Goal: Information Seeking & Learning: Check status

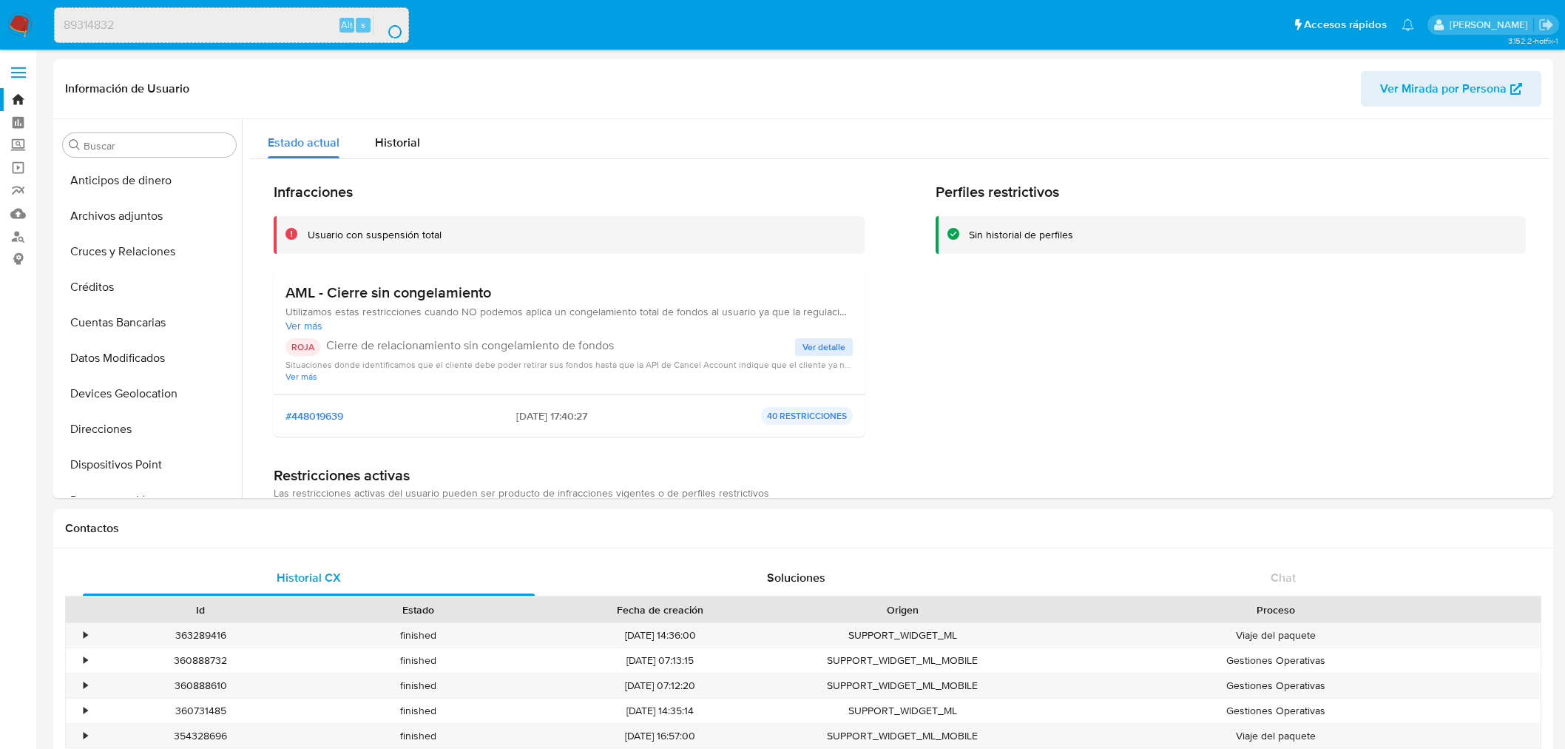
select select "10"
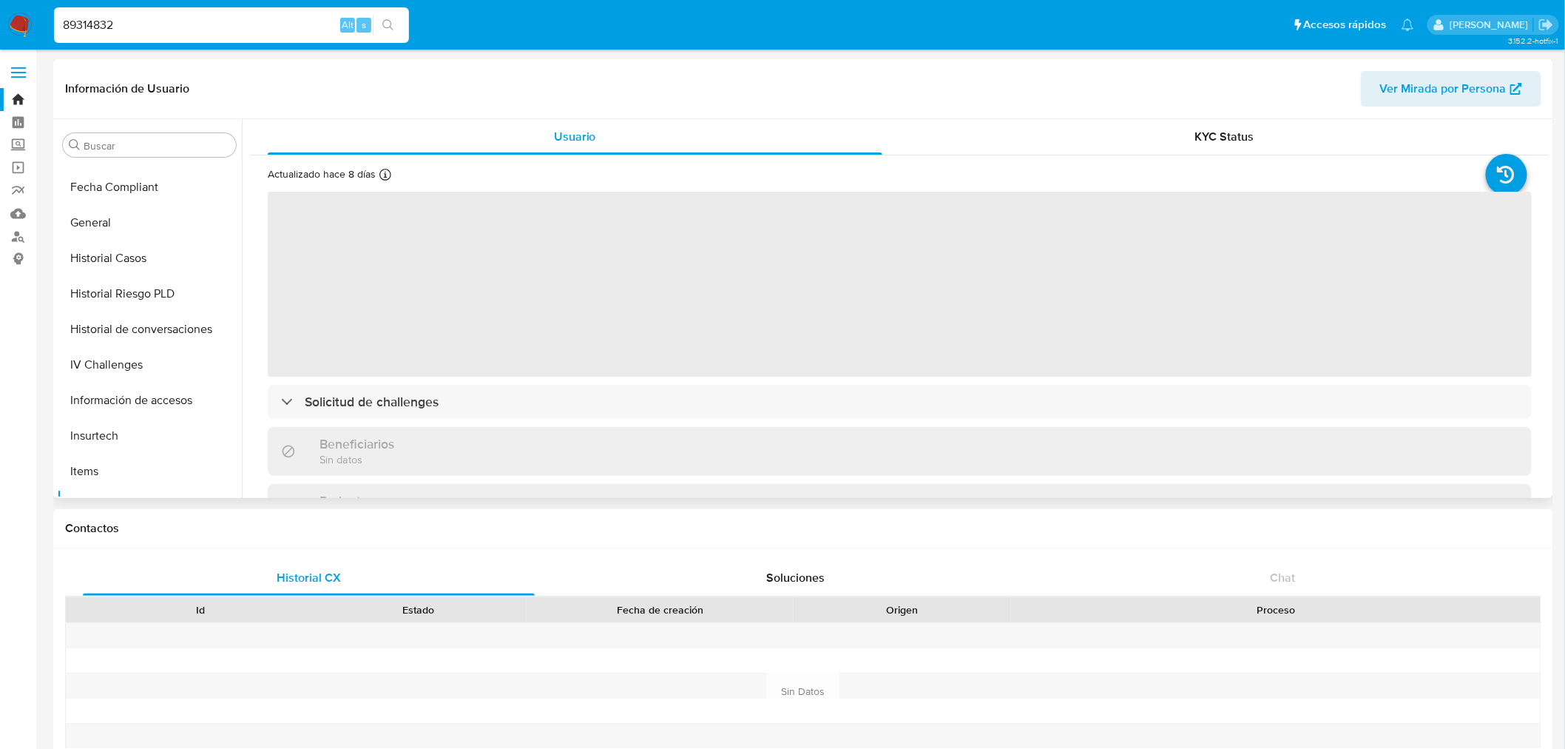
scroll to position [296, 0]
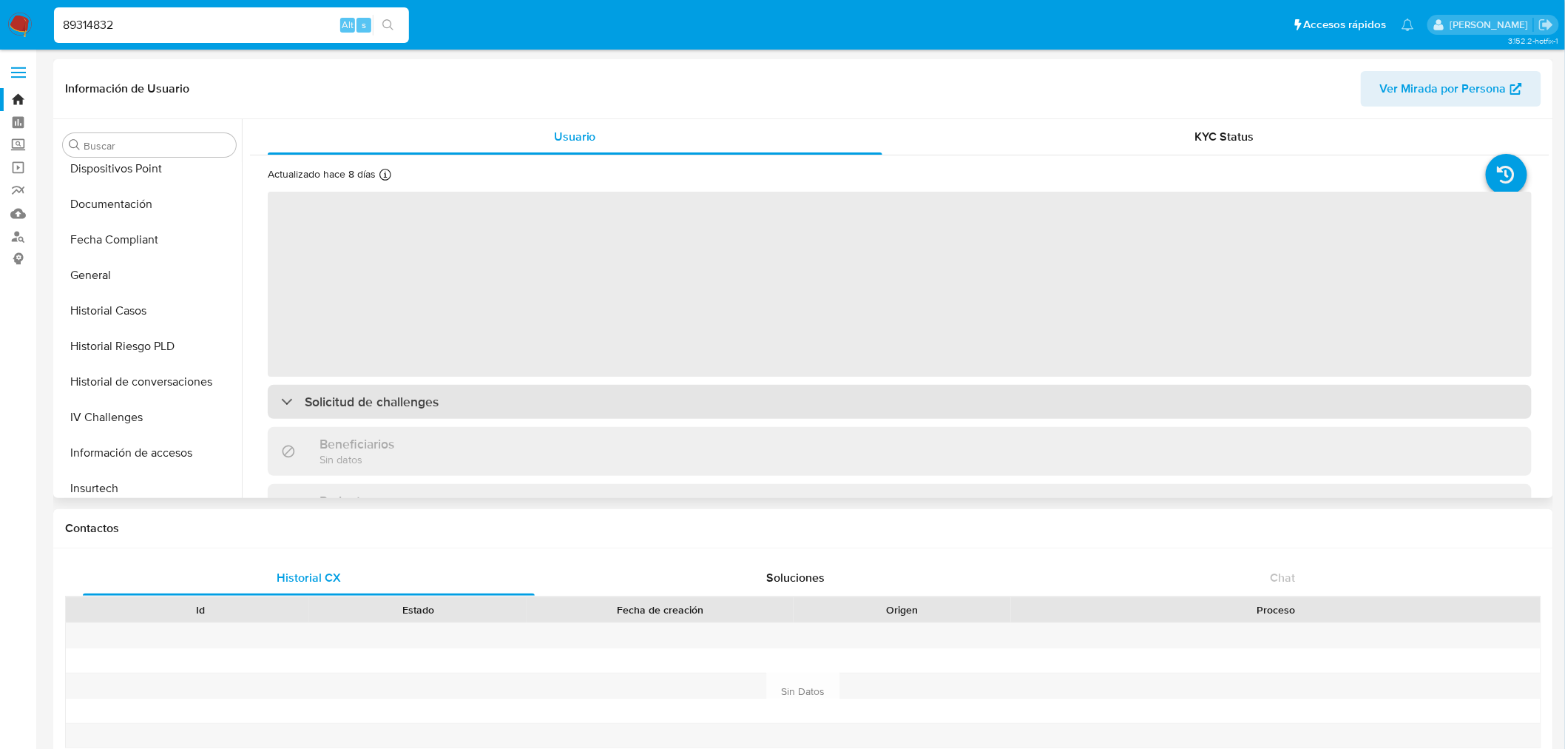
click at [555, 392] on div "Actualizado hace 8 [PERSON_NAME] Creado: [DATE] 22:14:22 Actualizado: [DATE] 06…" at bounding box center [900, 508] width 1300 height 707
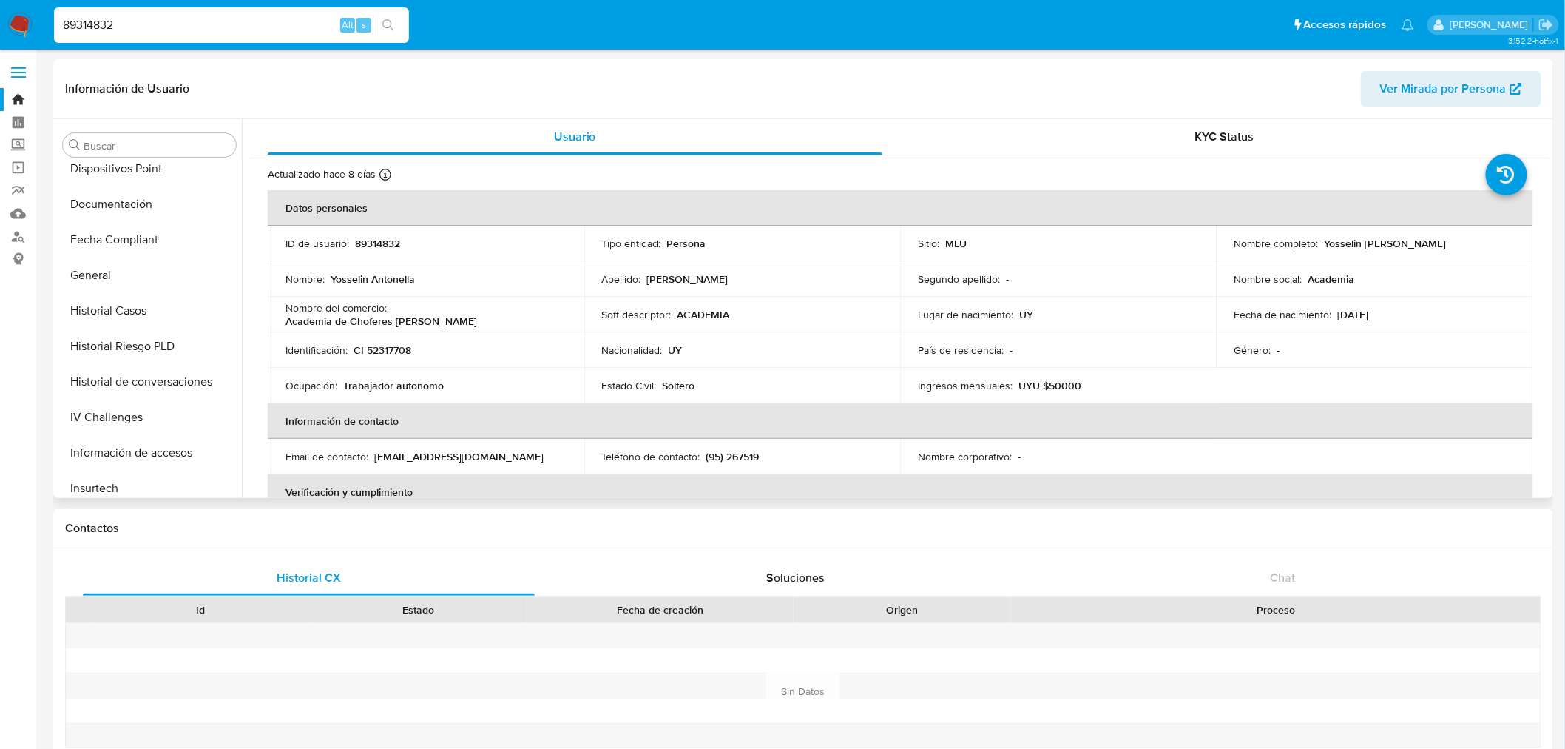
select select "10"
click at [1318, 86] on header "Información de Usuario Ver Mirada por Persona" at bounding box center [803, 89] width 1476 height 36
click at [1250, 133] on div "KYC Status" at bounding box center [1225, 137] width 615 height 36
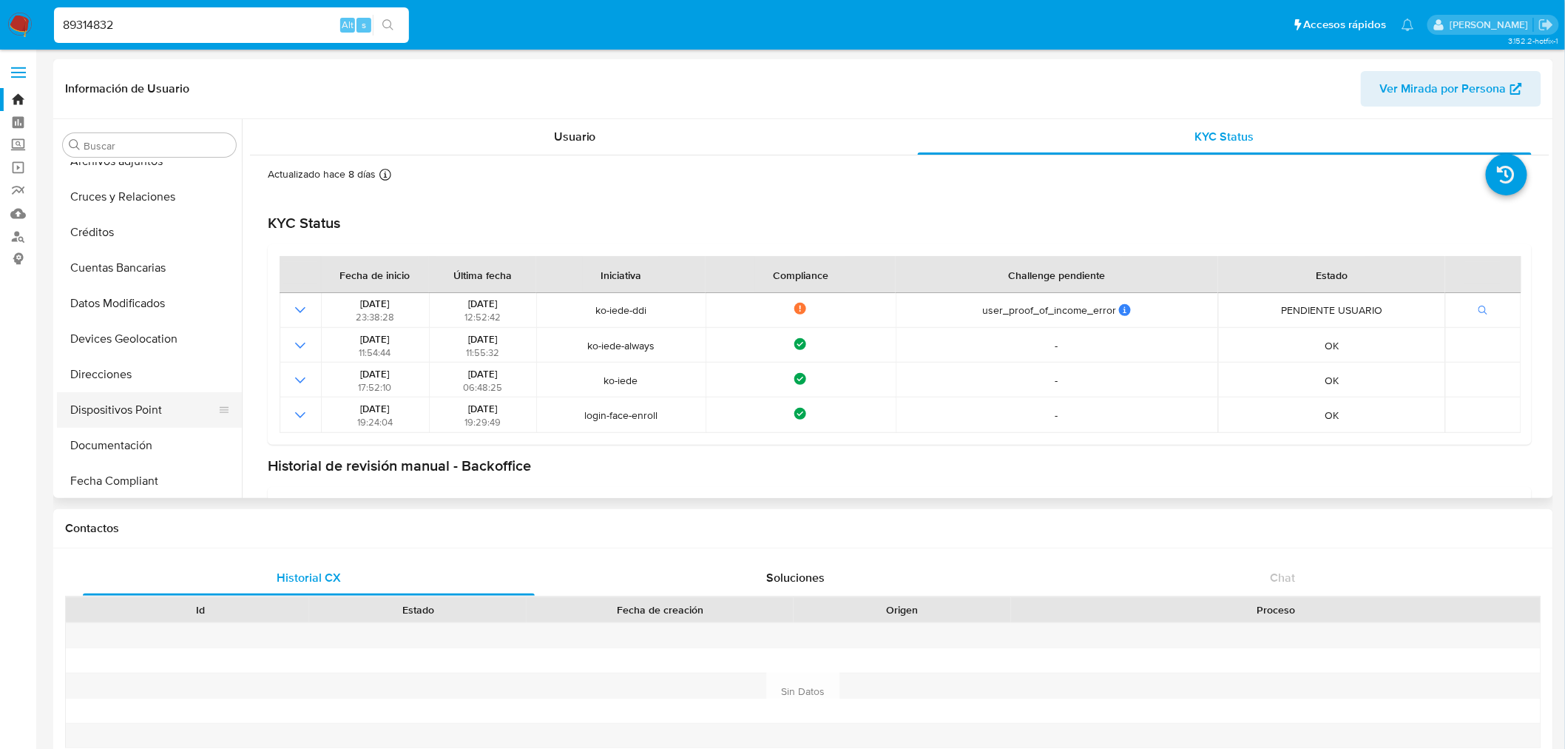
scroll to position [82, 0]
click at [160, 413] on button "Documentación" at bounding box center [143, 418] width 173 height 36
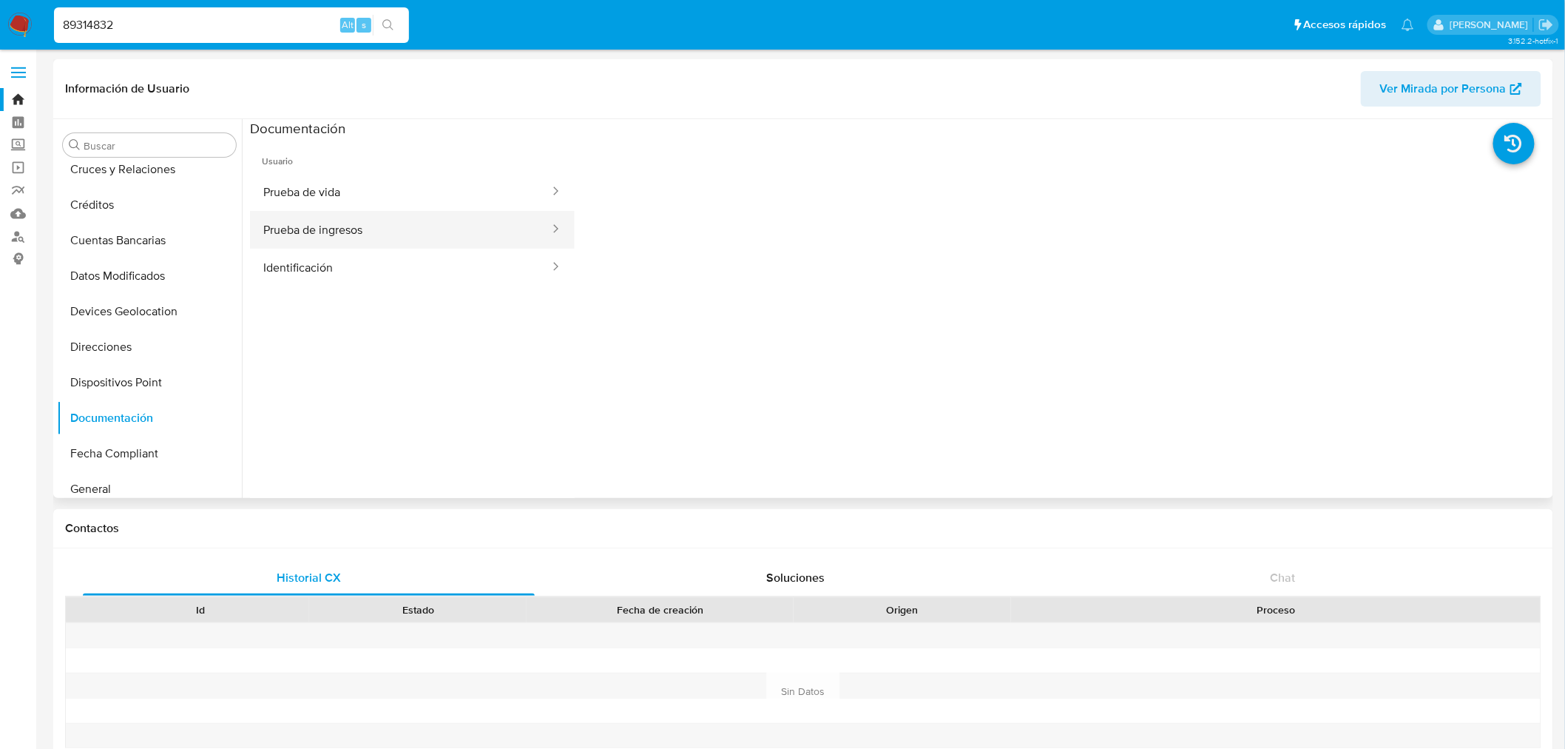
click at [388, 220] on button "Prueba de ingresos" at bounding box center [400, 230] width 301 height 38
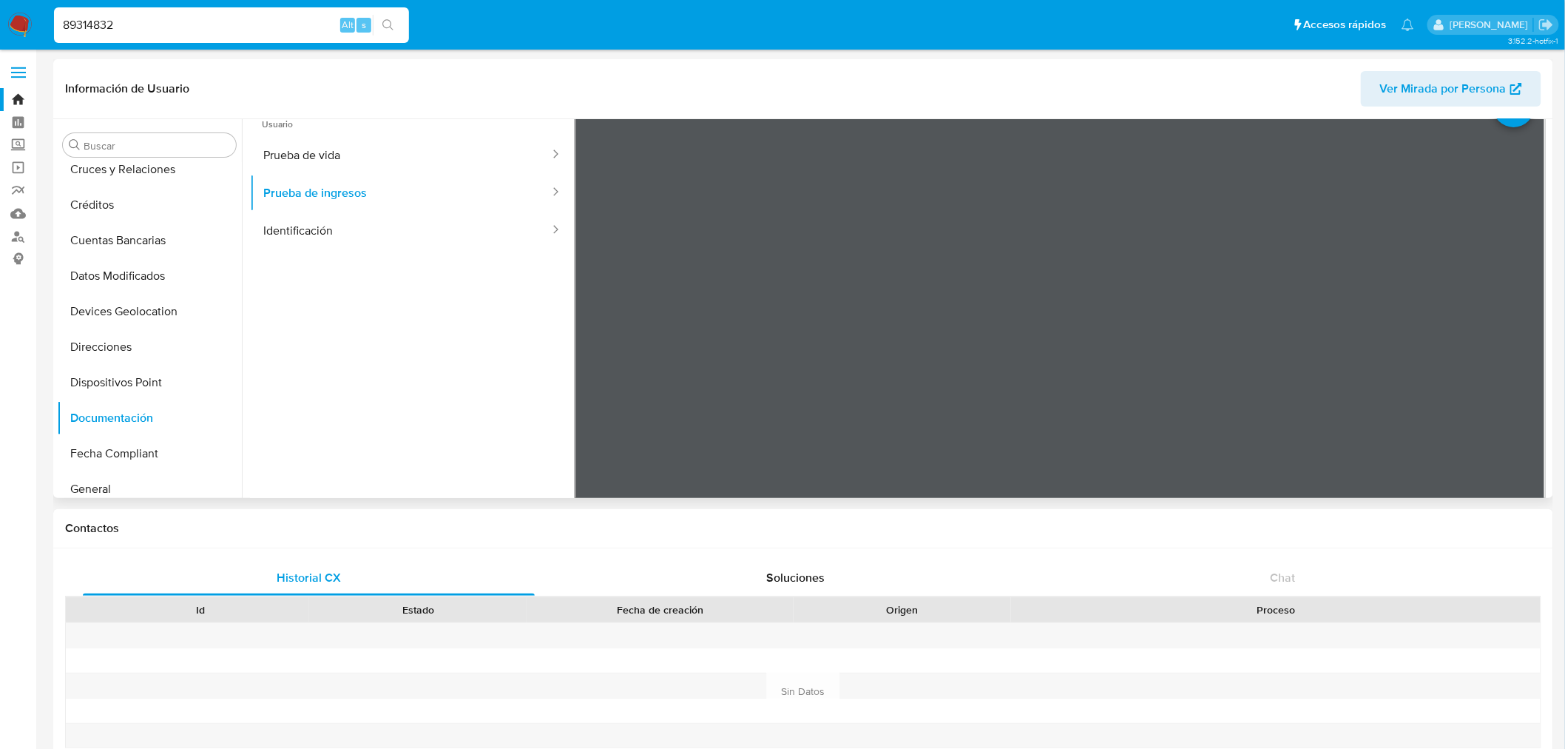
scroll to position [0, 0]
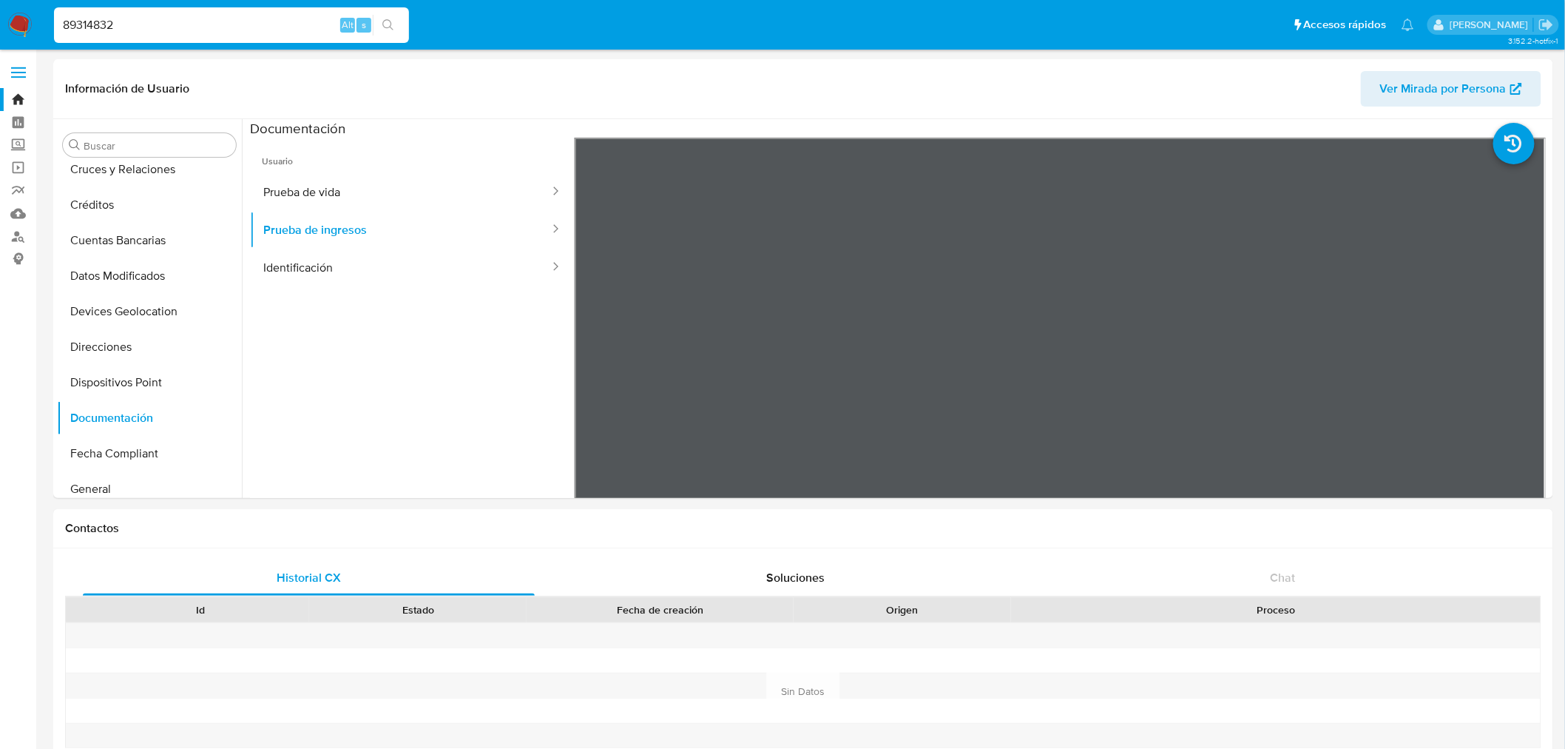
click at [130, 25] on input "89314832" at bounding box center [231, 25] width 355 height 19
paste input "144033732"
type input "1440337322"
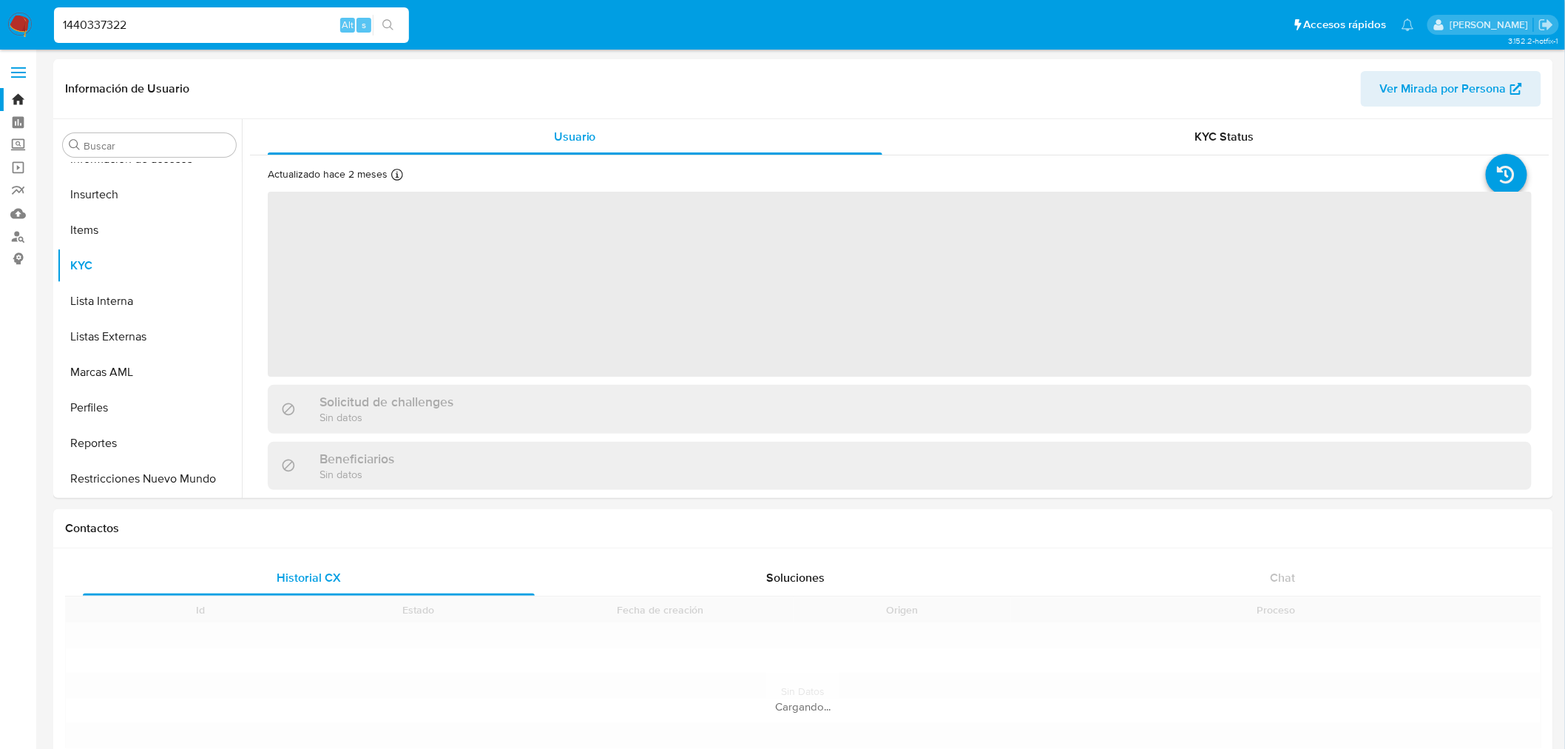
scroll to position [624, 0]
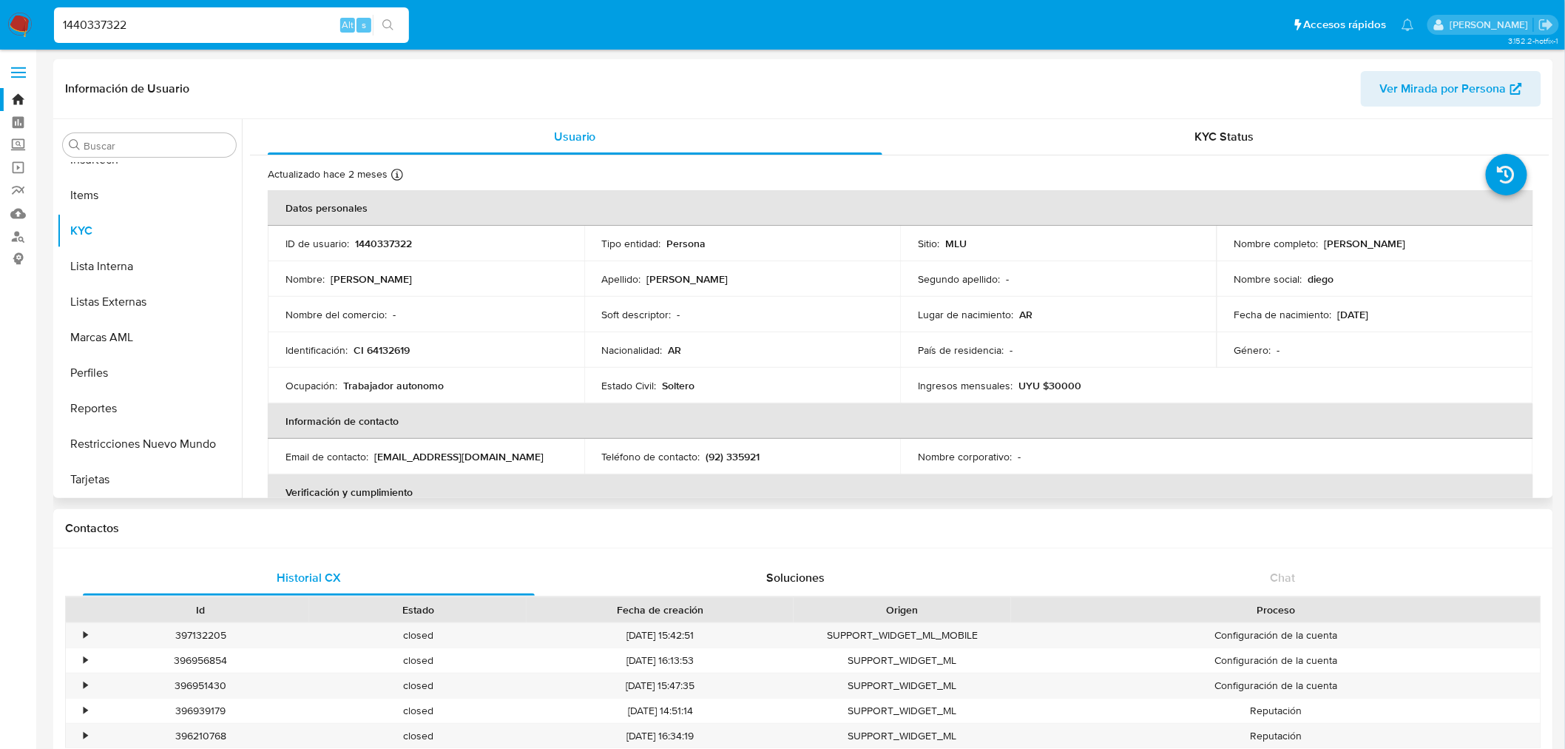
select select "10"
click at [1219, 178] on div "Actualizado hace 2 meses Creado: [DATE] 15:15:17 Actualizado: [DATE] 02:04:08" at bounding box center [881, 176] width 1227 height 19
click at [1231, 138] on span "KYC Status" at bounding box center [1224, 136] width 59 height 17
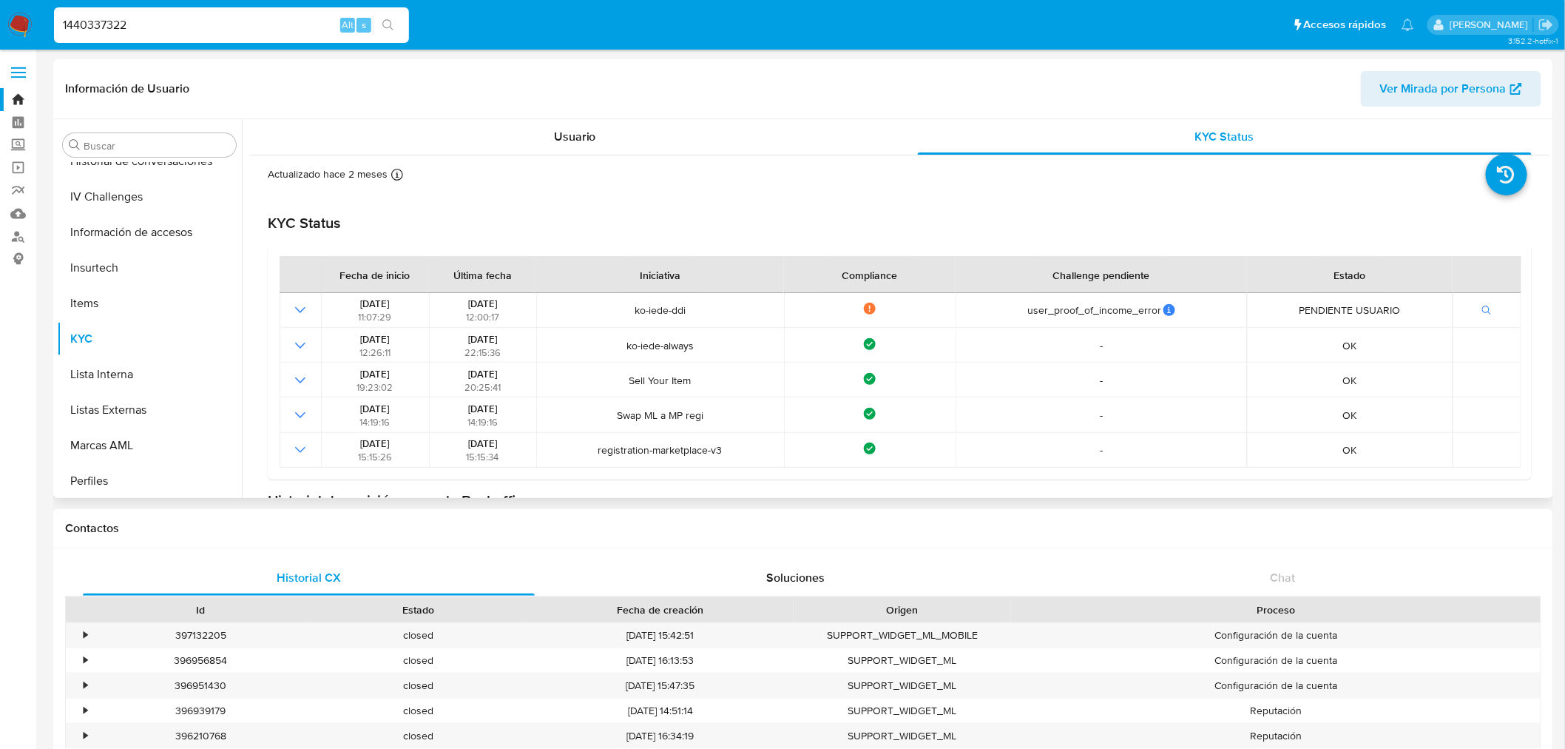
scroll to position [296, 0]
click at [165, 197] on button "Documentación" at bounding box center [143, 204] width 173 height 36
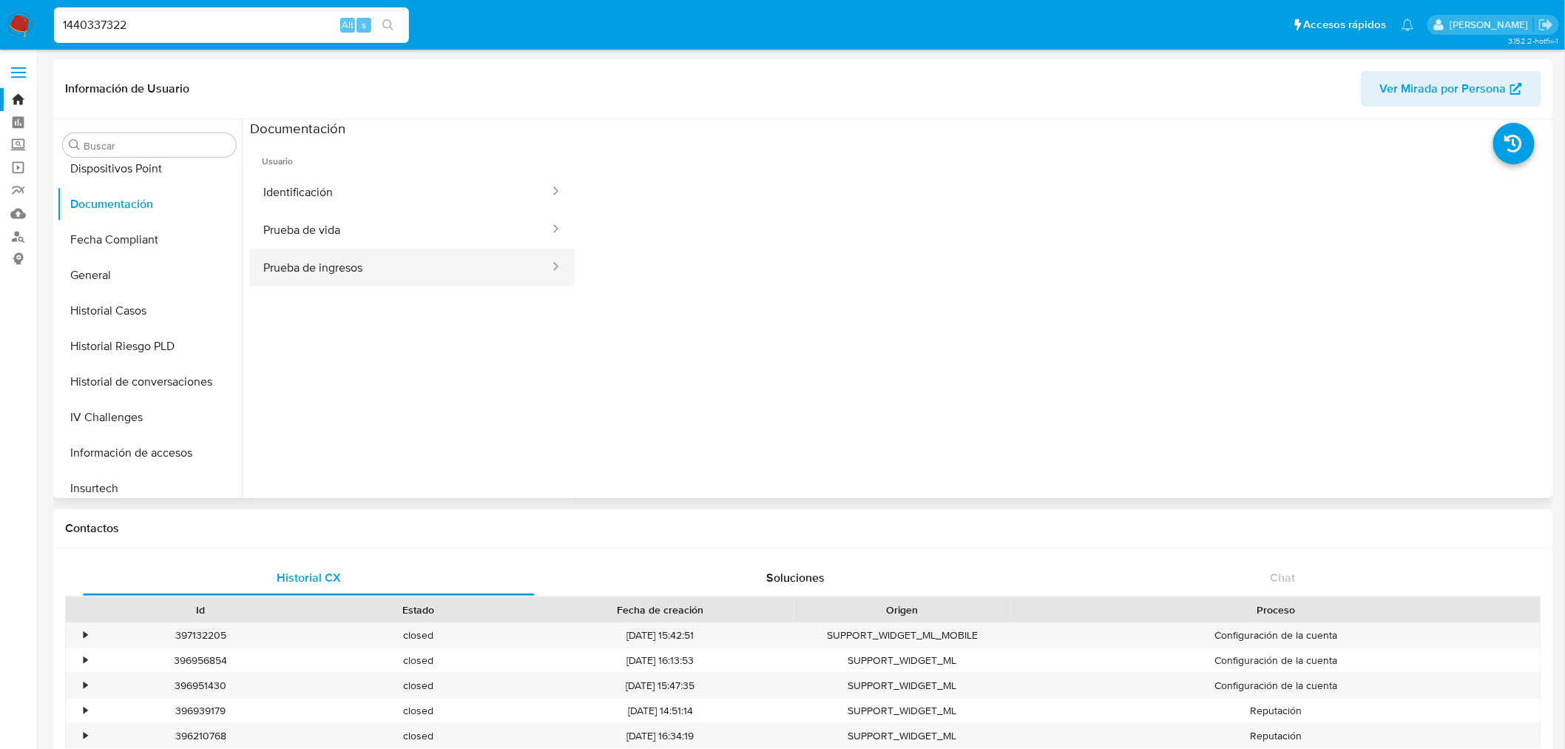
click at [446, 255] on button "Prueba de ingresos" at bounding box center [400, 268] width 301 height 38
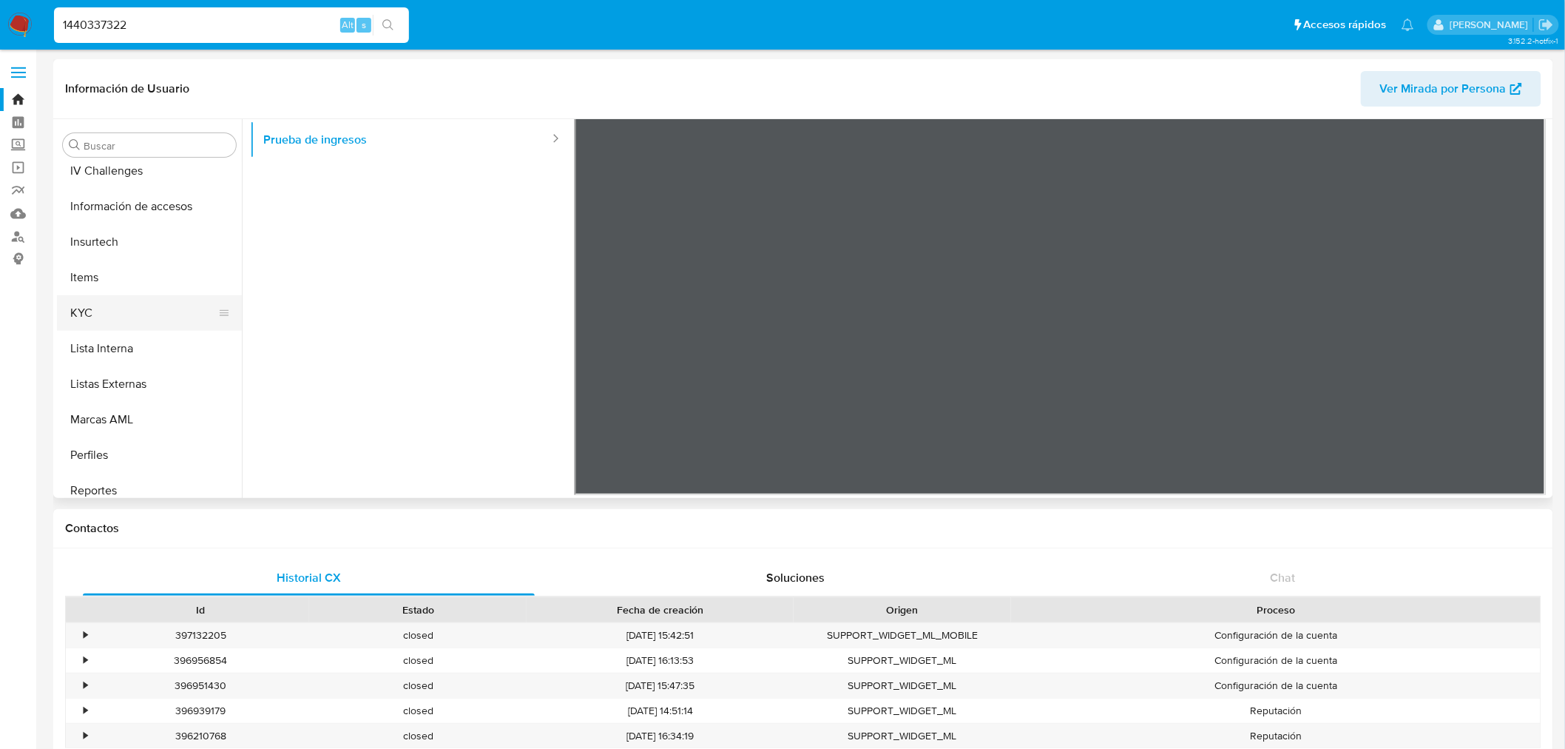
scroll to position [541, 0]
click at [109, 302] on button "KYC" at bounding box center [143, 314] width 173 height 36
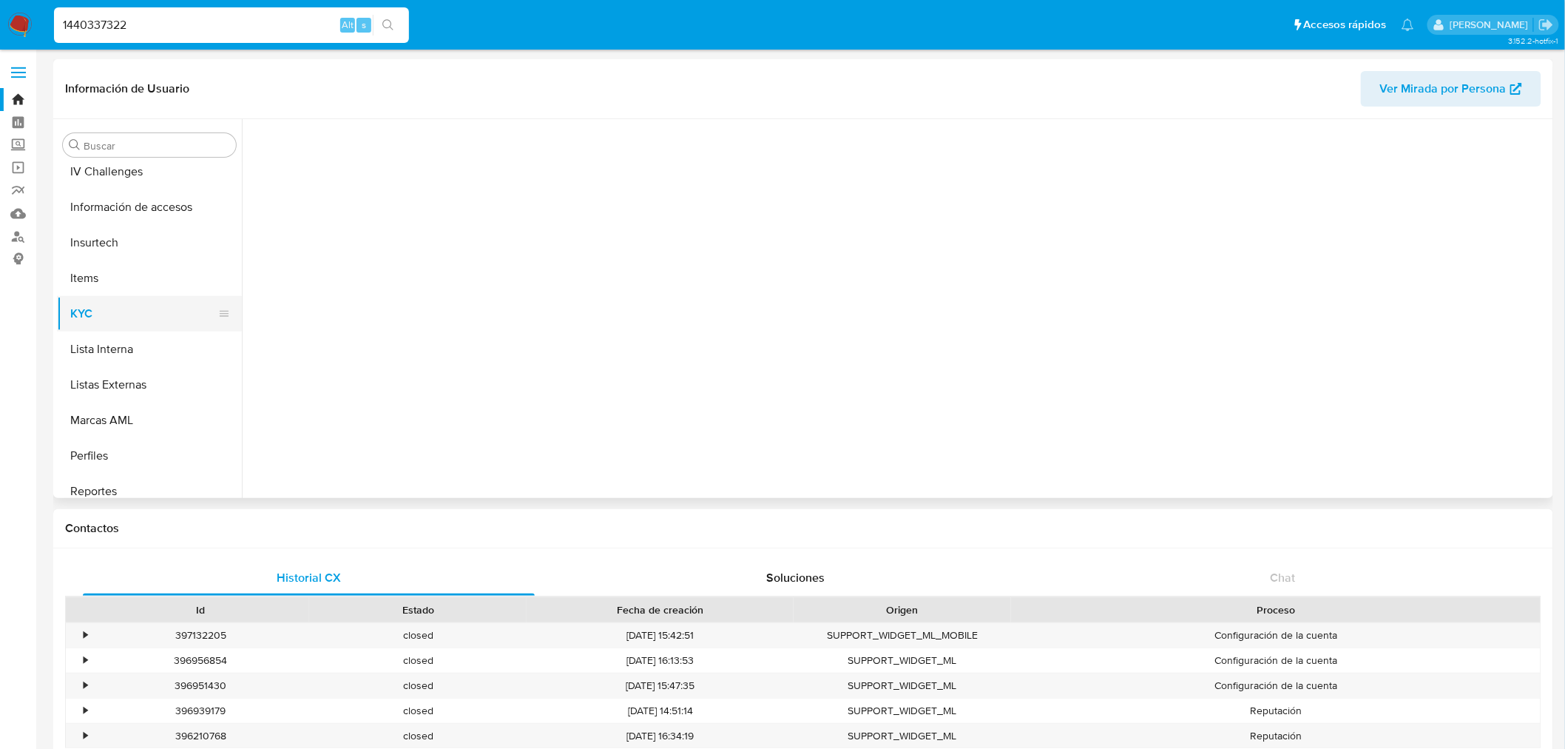
scroll to position [0, 0]
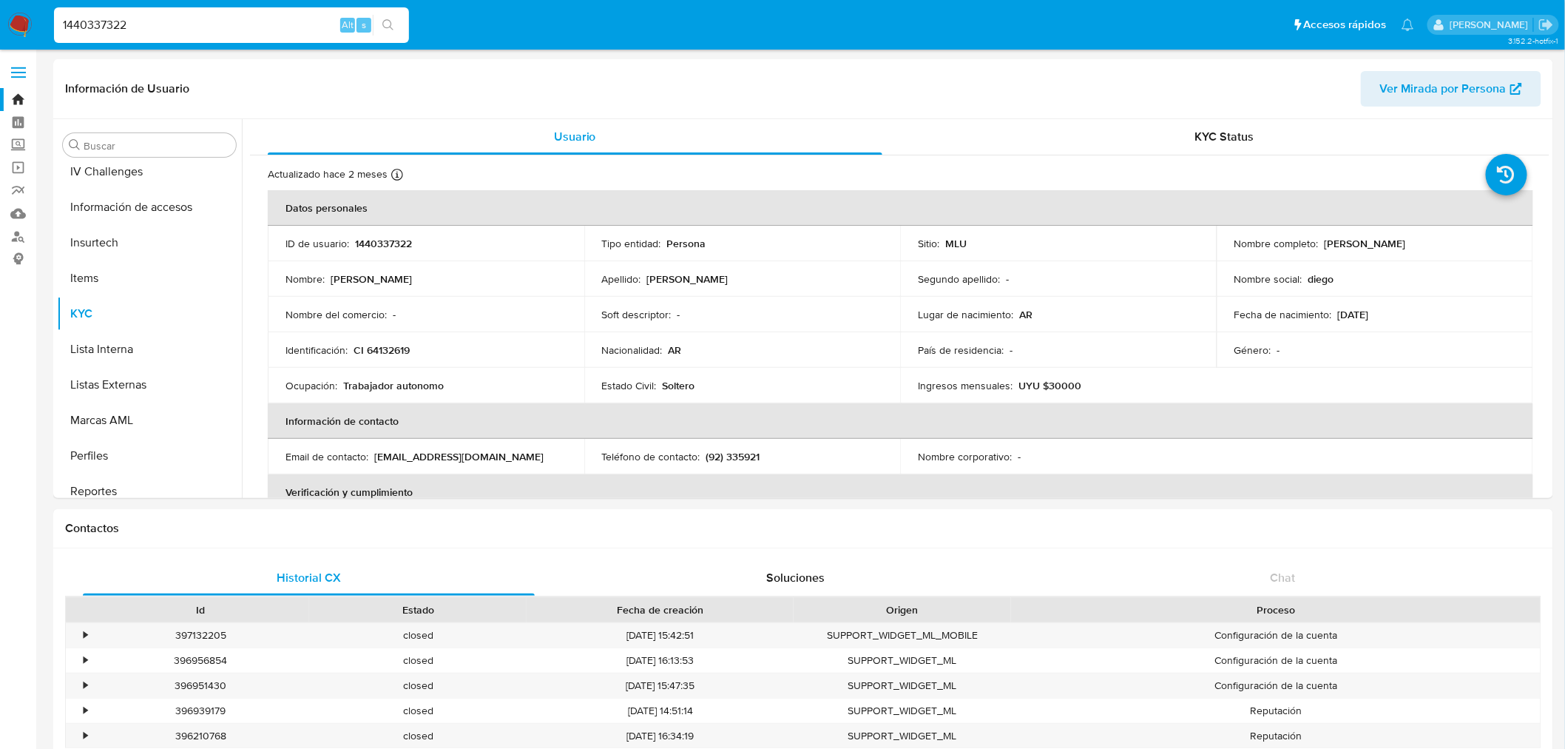
click at [142, 25] on input "1440337322" at bounding box center [231, 25] width 355 height 19
paste input "78765400"
type input "1478765400"
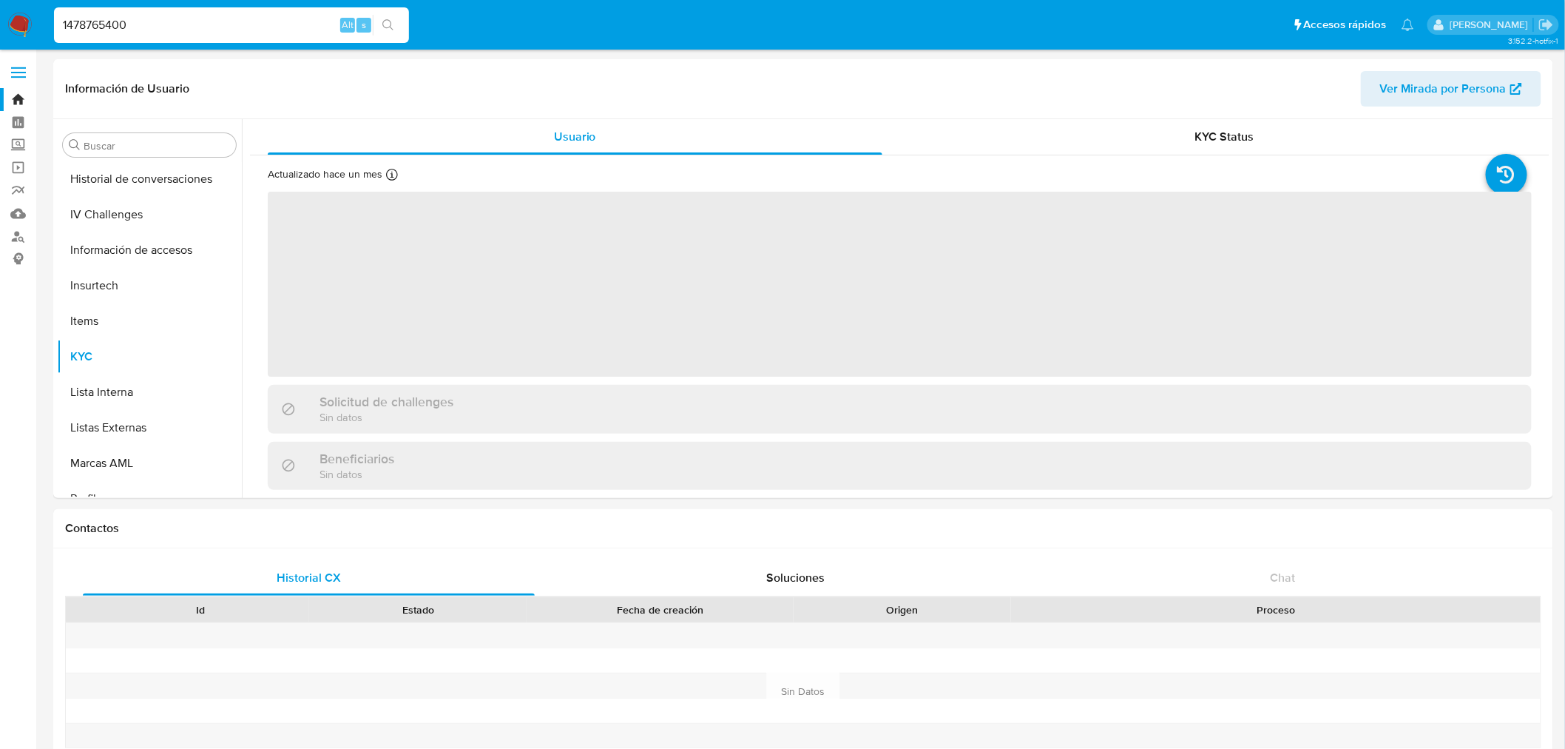
scroll to position [624, 0]
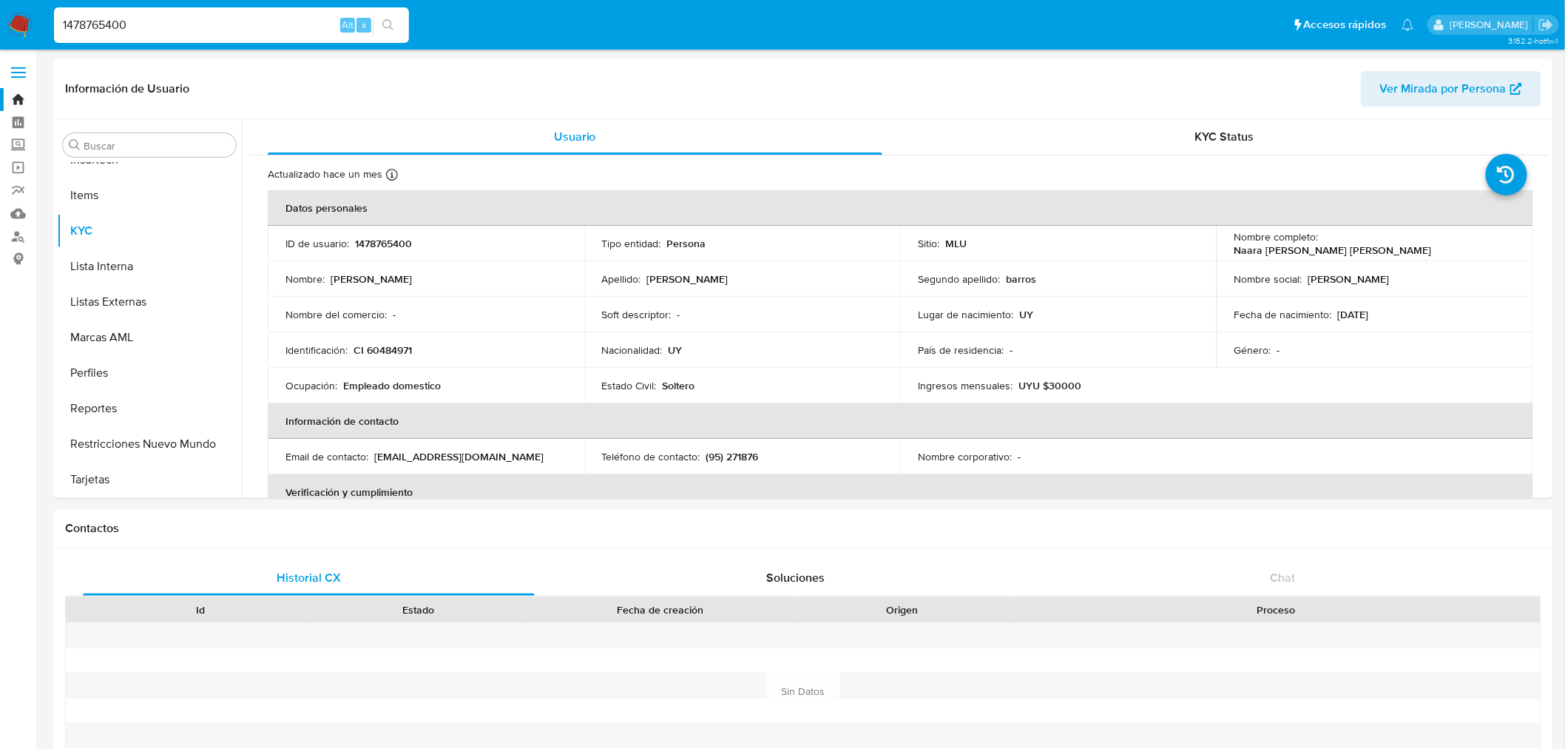
select select "10"
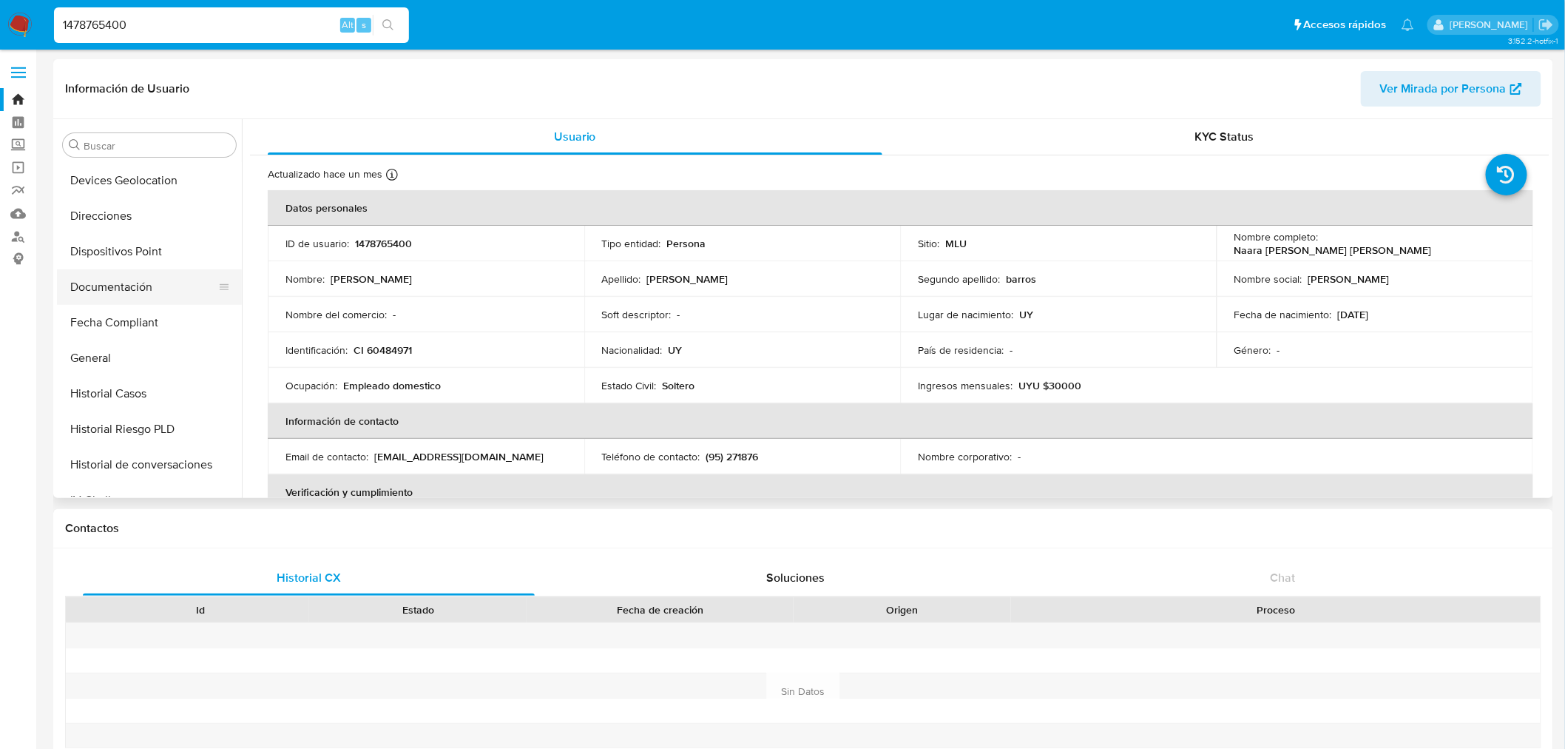
click at [112, 281] on button "Documentación" at bounding box center [143, 287] width 173 height 36
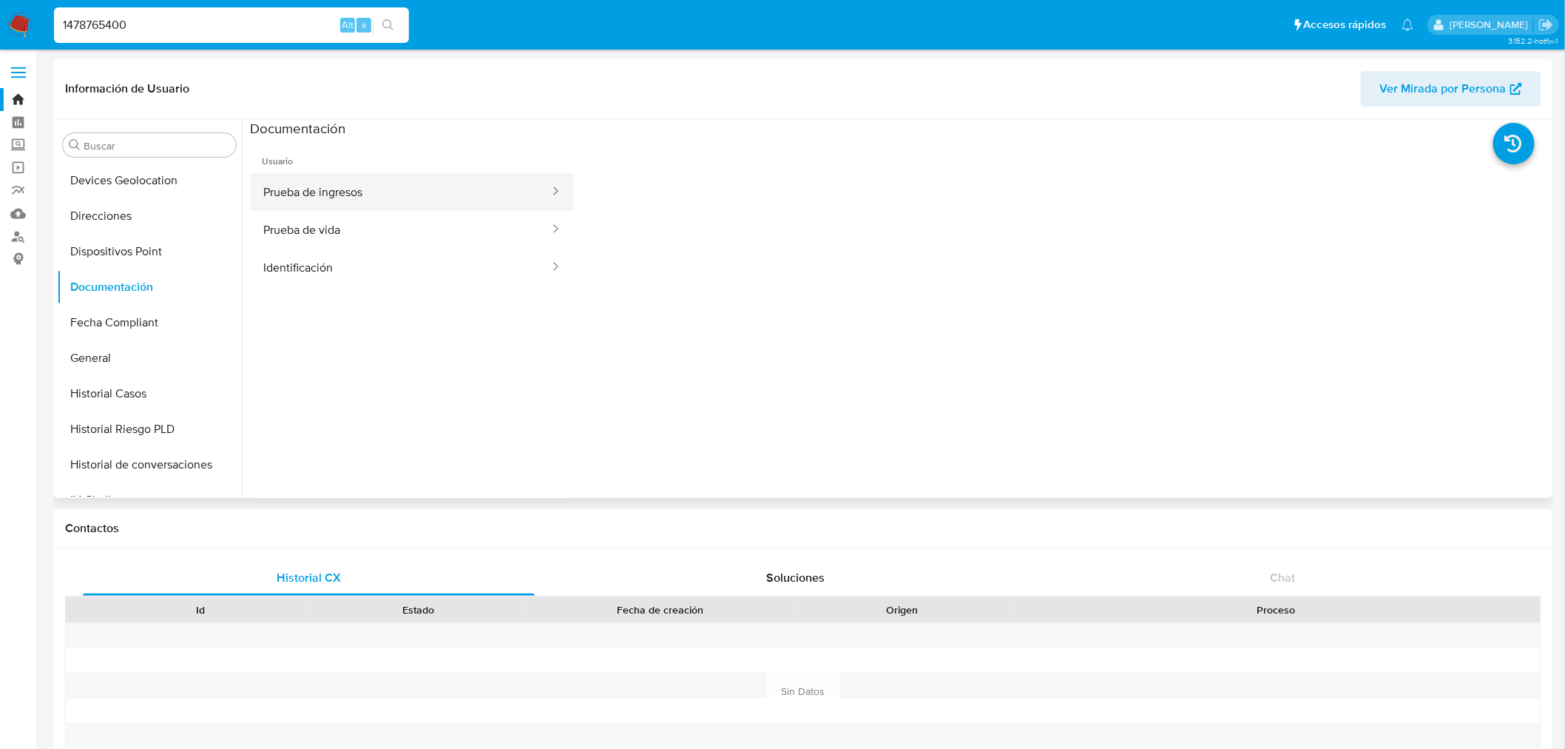
click at [435, 191] on button "Prueba de ingresos" at bounding box center [400, 192] width 301 height 38
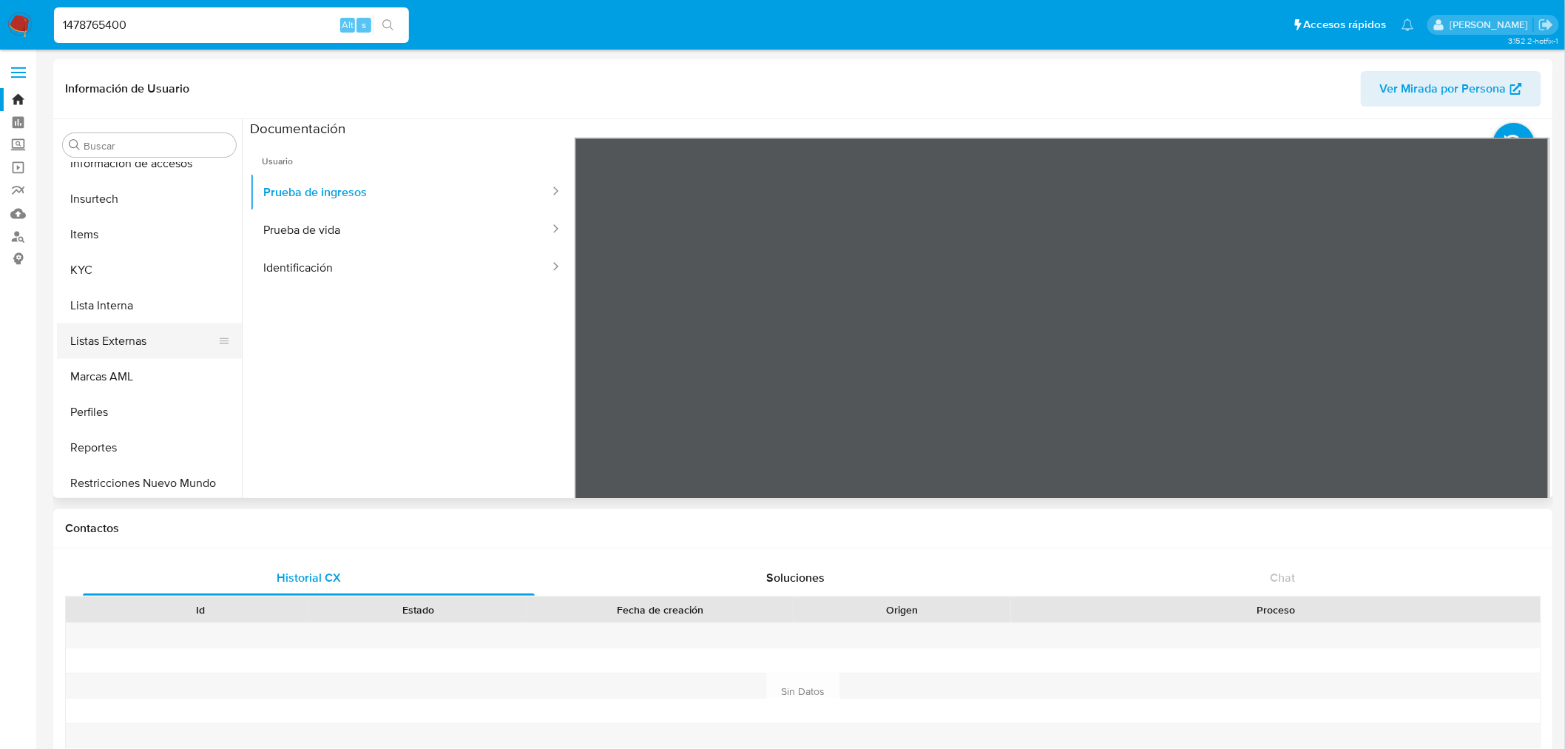
scroll to position [624, 0]
click at [146, 225] on button "KYC" at bounding box center [143, 232] width 173 height 36
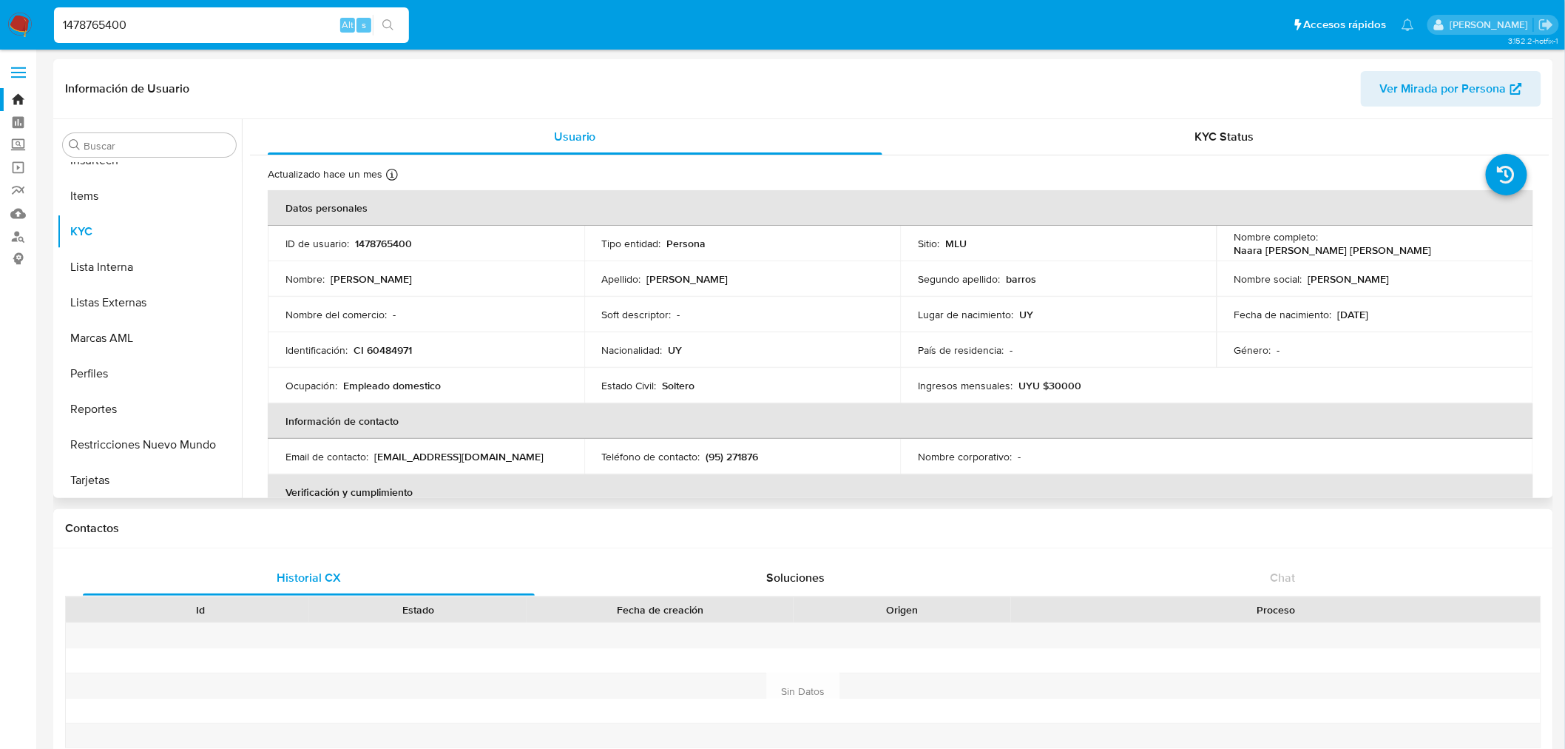
click at [1229, 155] on div "Actualizado hace un mes Creado: [DATE] 17:38:28 Actualizado: [DATE] 02:06:08 Da…" at bounding box center [900, 677] width 1300 height 1044
click at [1240, 138] on span "KYC Status" at bounding box center [1224, 136] width 59 height 17
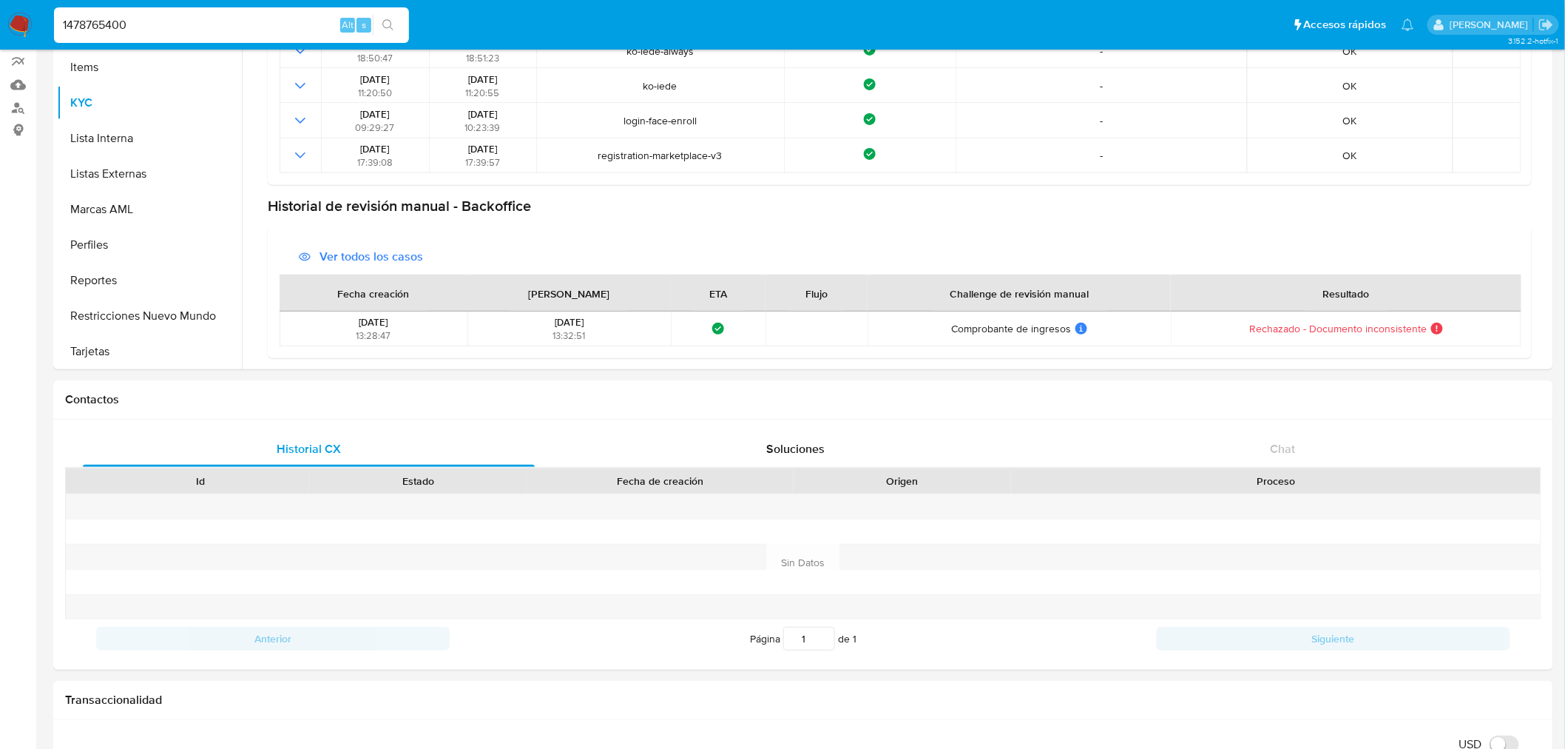
scroll to position [0, 0]
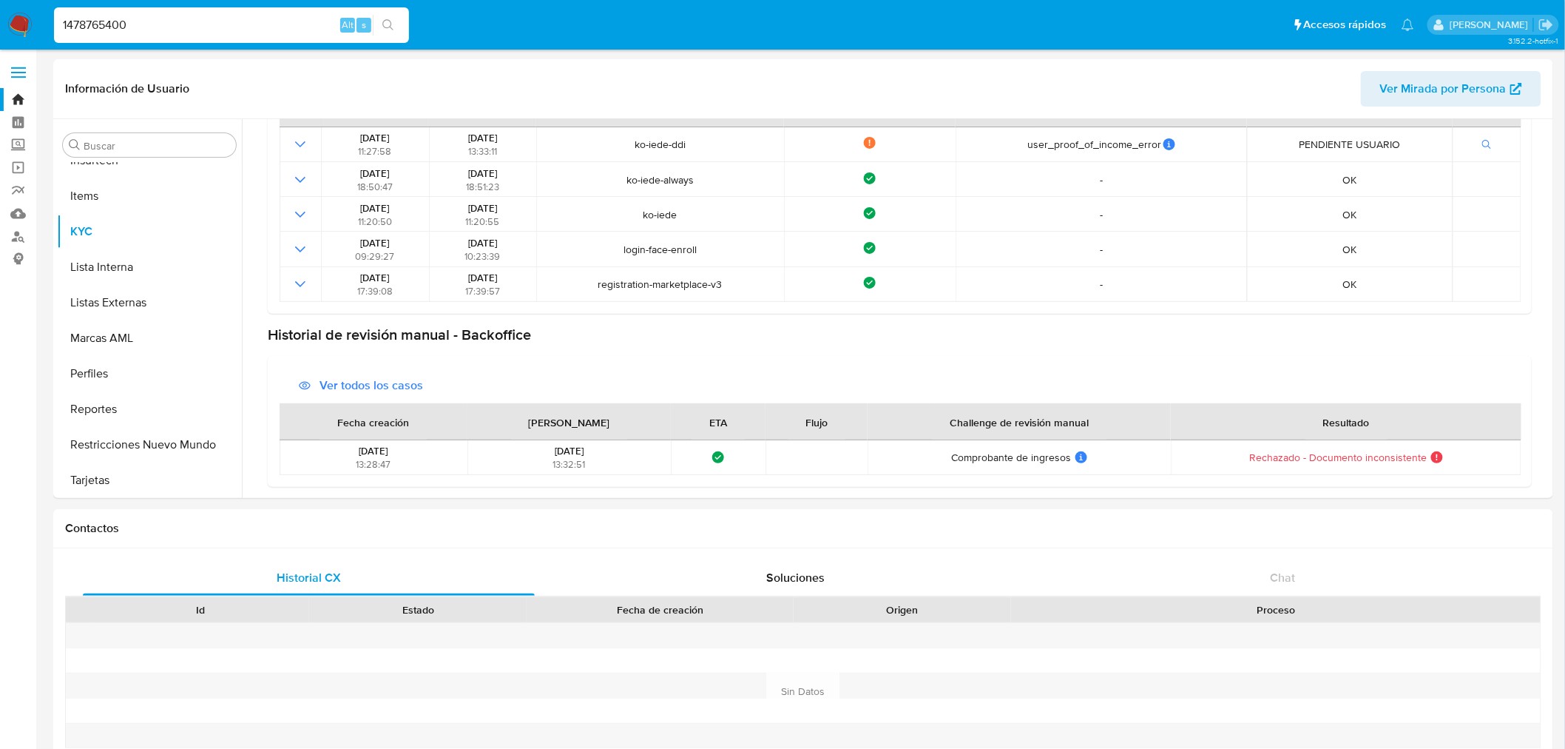
click at [135, 20] on input "1478765400" at bounding box center [231, 25] width 355 height 19
paste input "202911528"
type input "202911528"
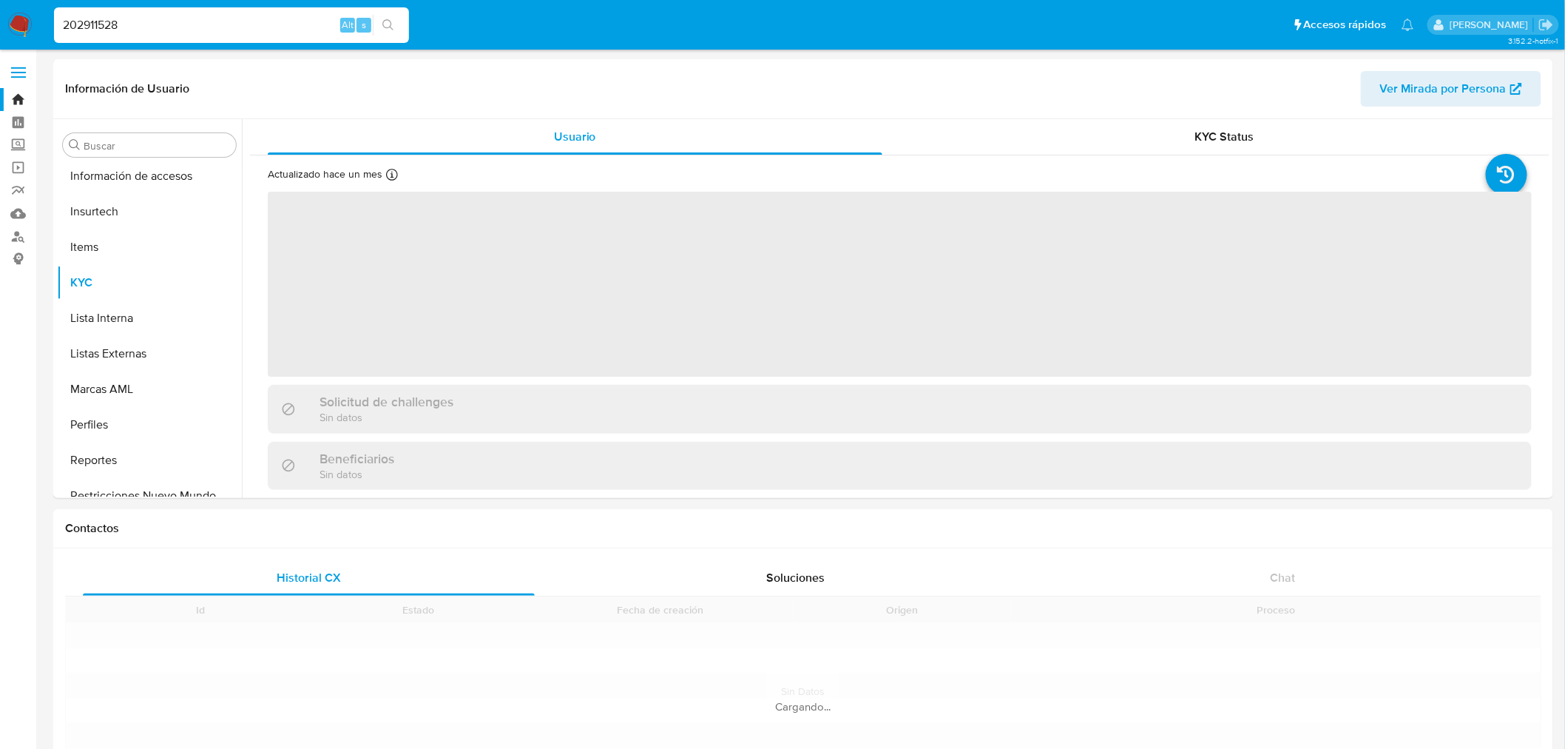
scroll to position [624, 0]
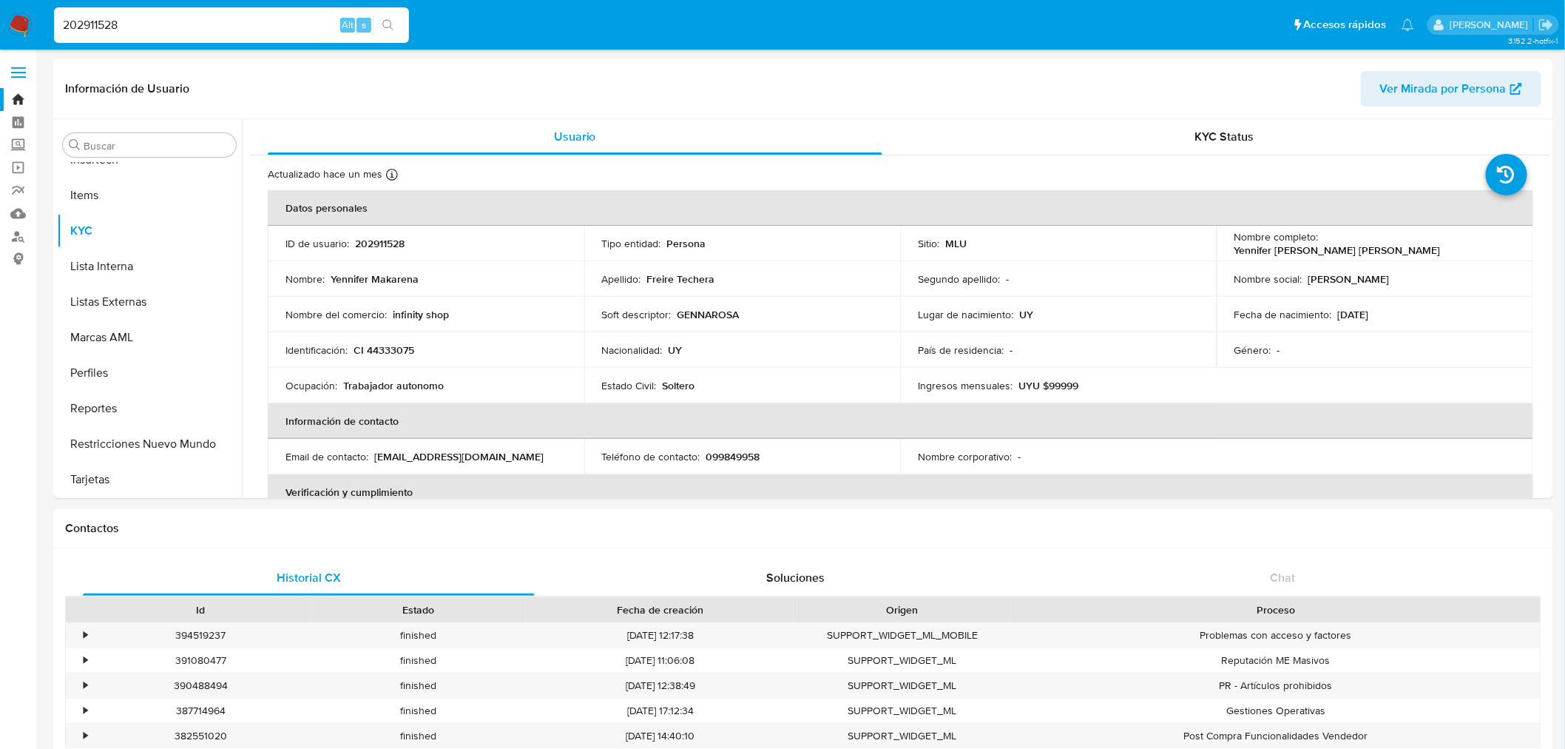
select select "10"
click at [1061, 152] on div "KYC Status" at bounding box center [1225, 137] width 615 height 36
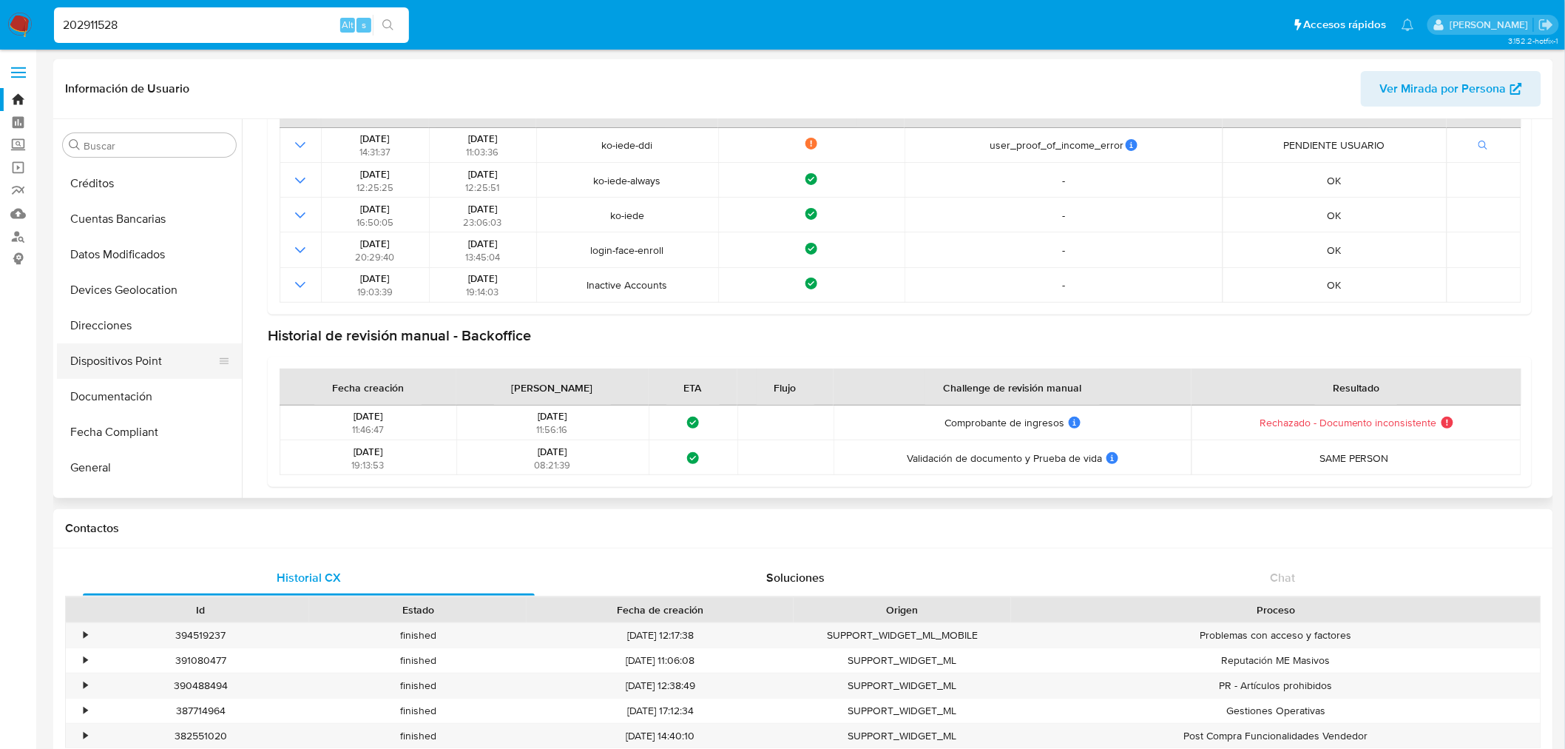
scroll to position [131, 0]
click at [172, 359] on button "Documentación" at bounding box center [143, 369] width 173 height 36
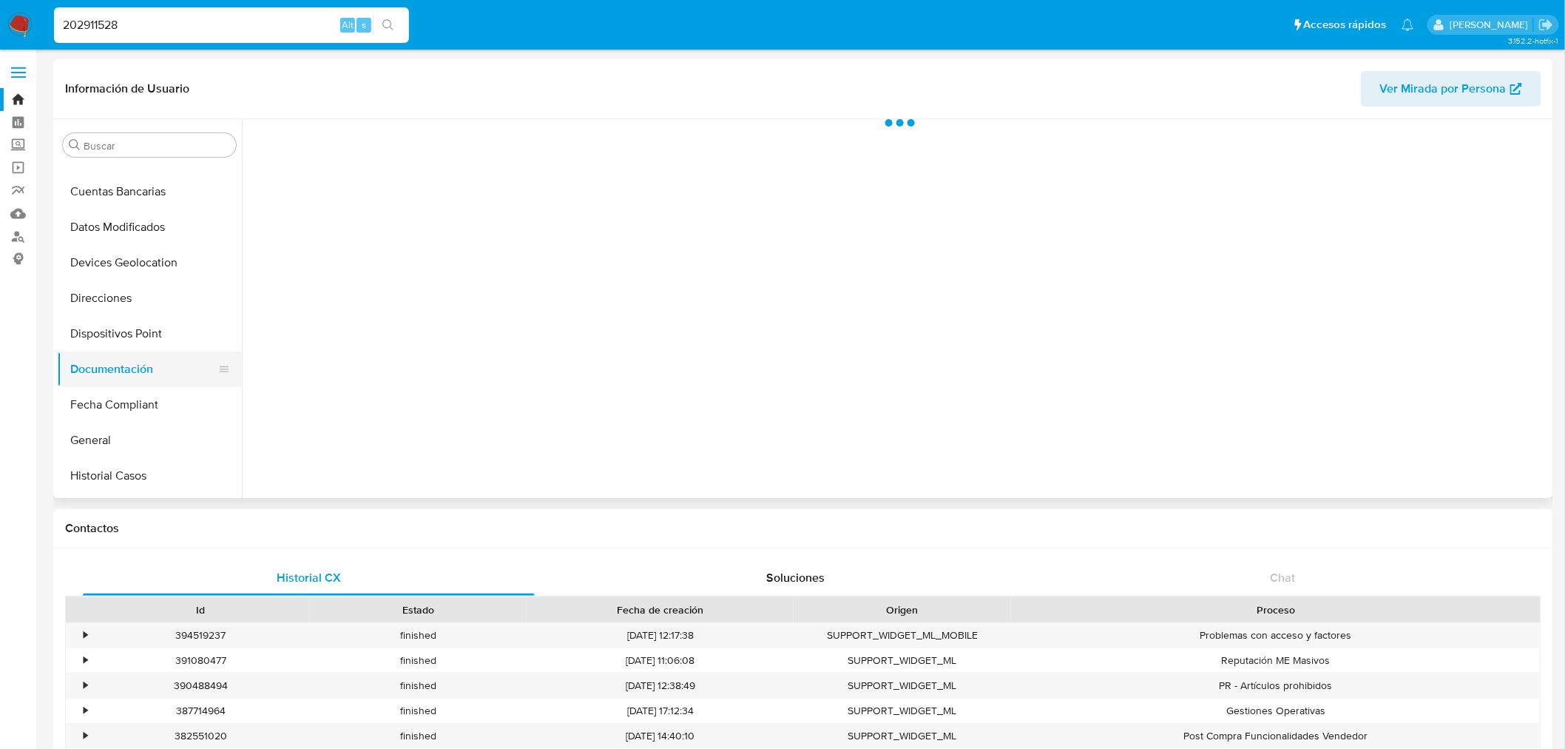
scroll to position [0, 0]
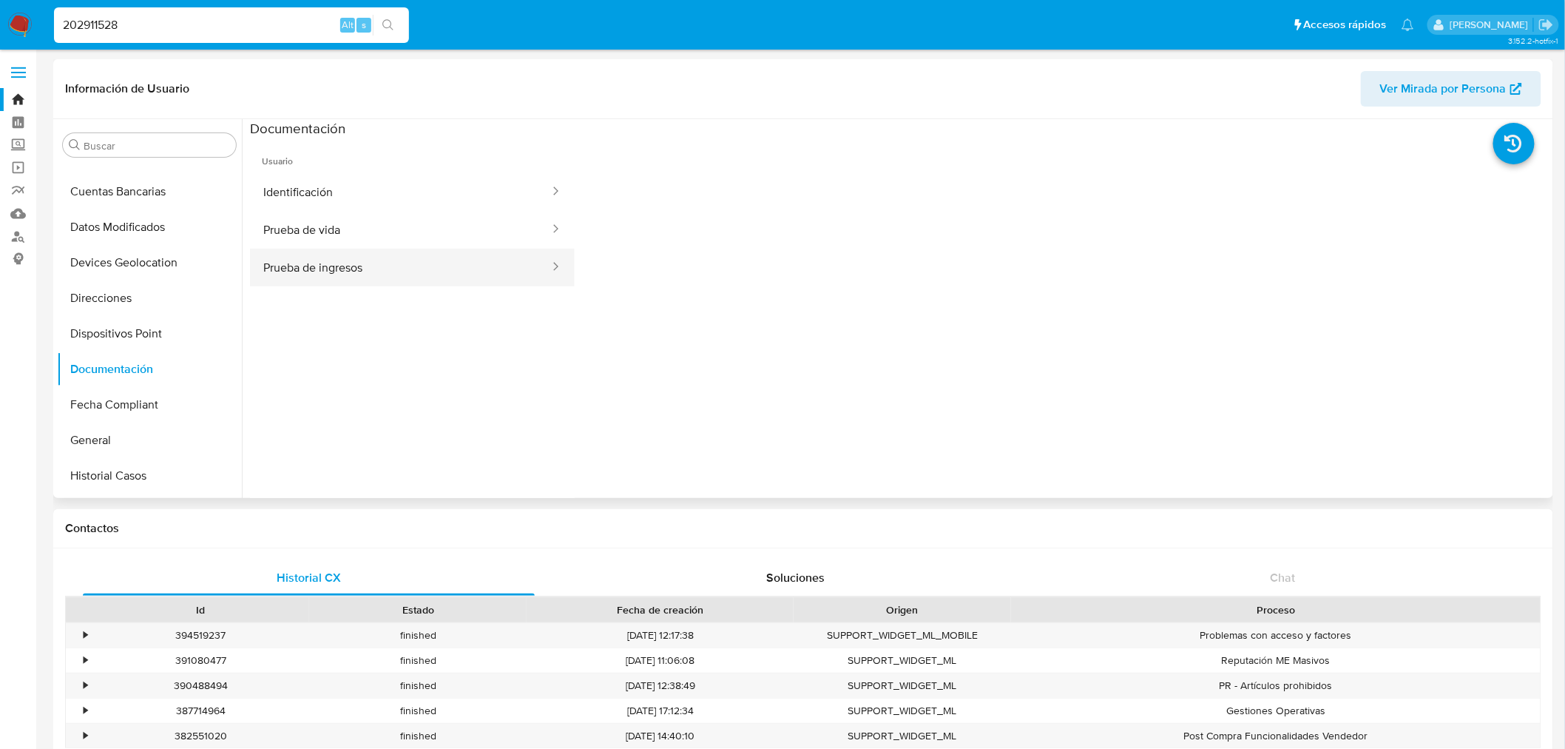
click at [434, 263] on button "Prueba de ingresos" at bounding box center [400, 268] width 301 height 38
